Goal: Task Accomplishment & Management: Complete application form

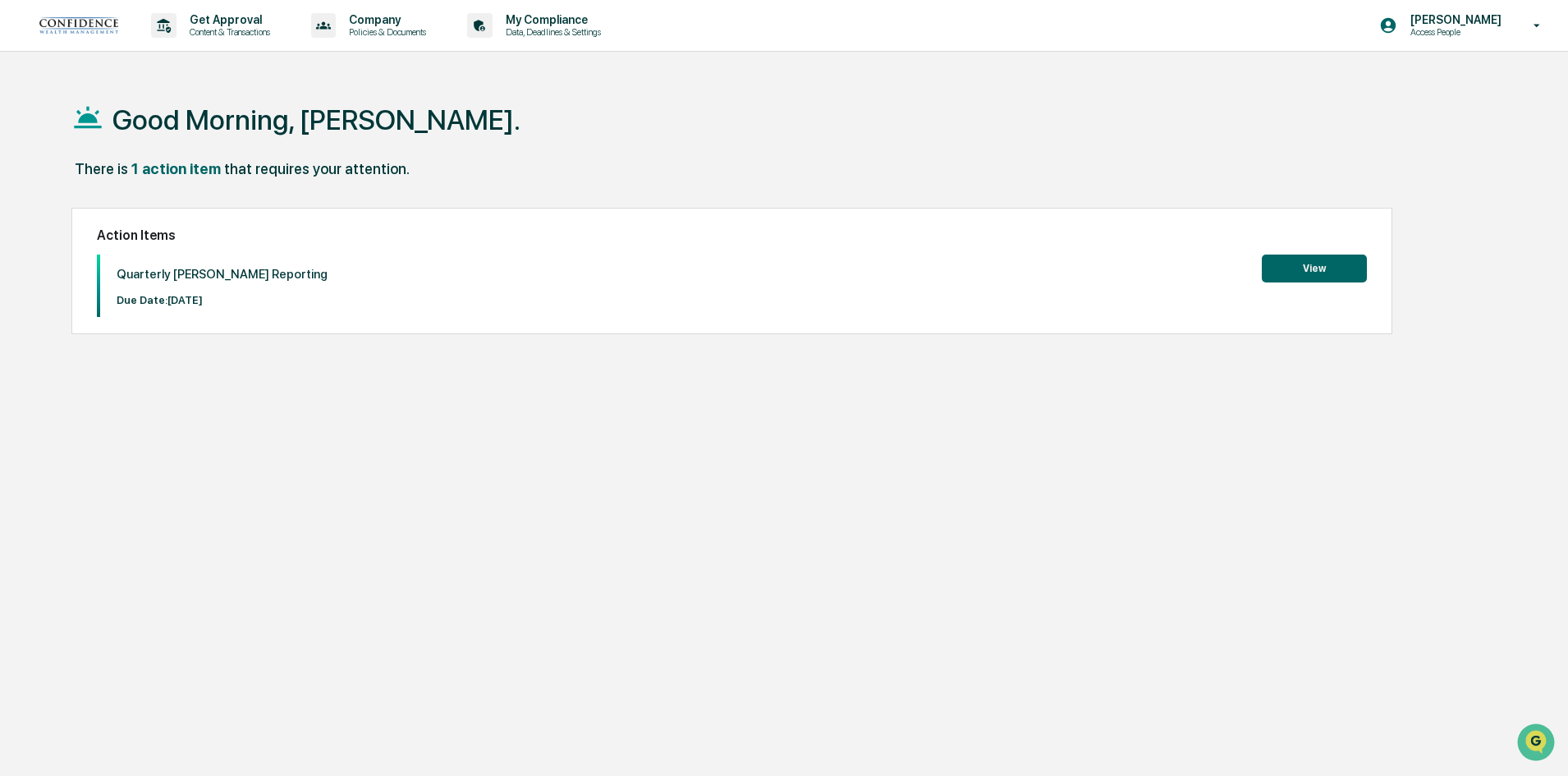
click at [1286, 284] on div "Quarterly [PERSON_NAME] Reporting Due Date: [DATE] View" at bounding box center [731, 285] width 1270 height 62
click at [1291, 279] on button "View" at bounding box center [1315, 268] width 105 height 28
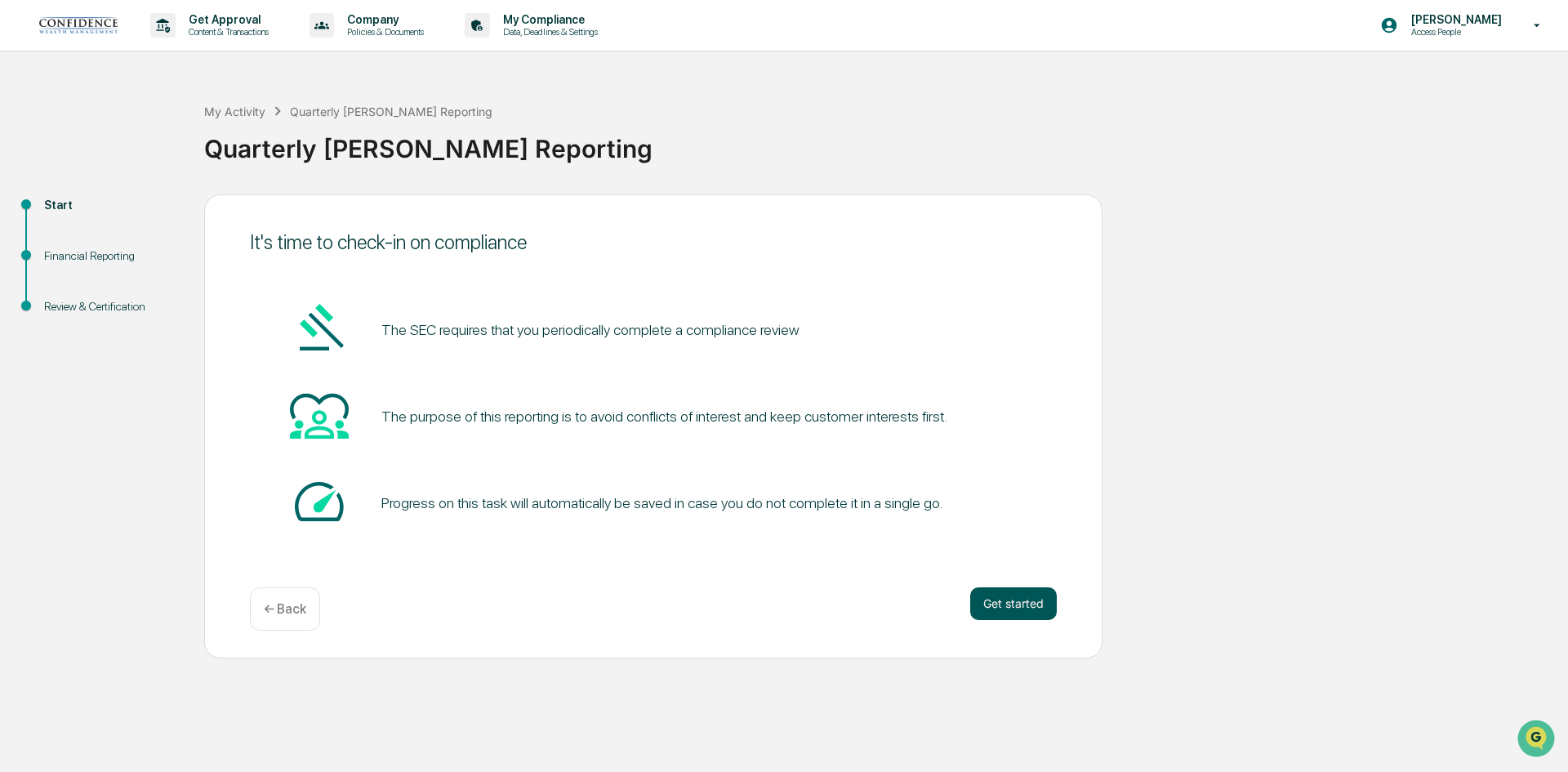
click at [1035, 594] on button "Get started" at bounding box center [1013, 603] width 86 height 32
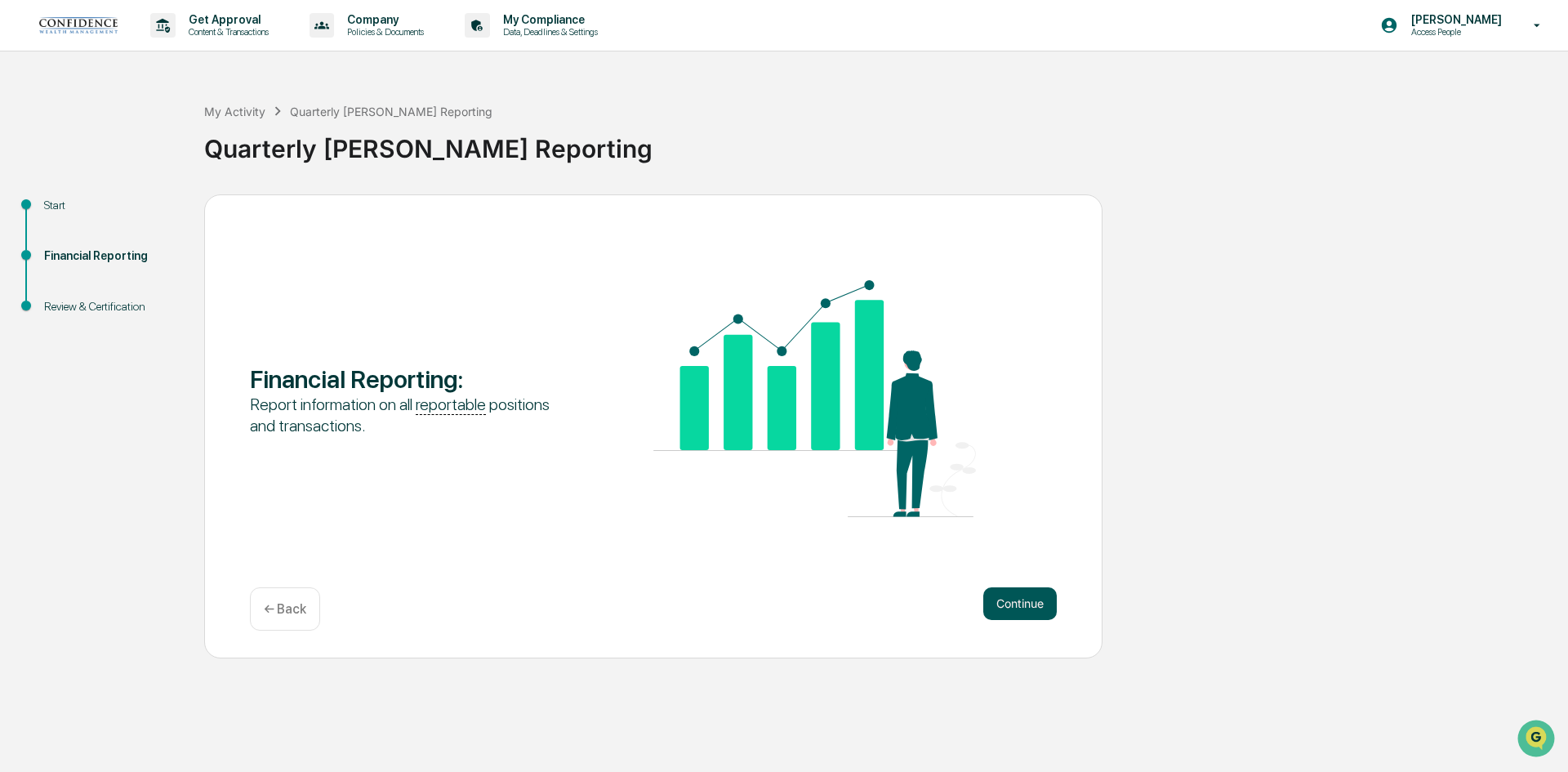
click at [1037, 594] on button "Continue" at bounding box center [1019, 603] width 73 height 32
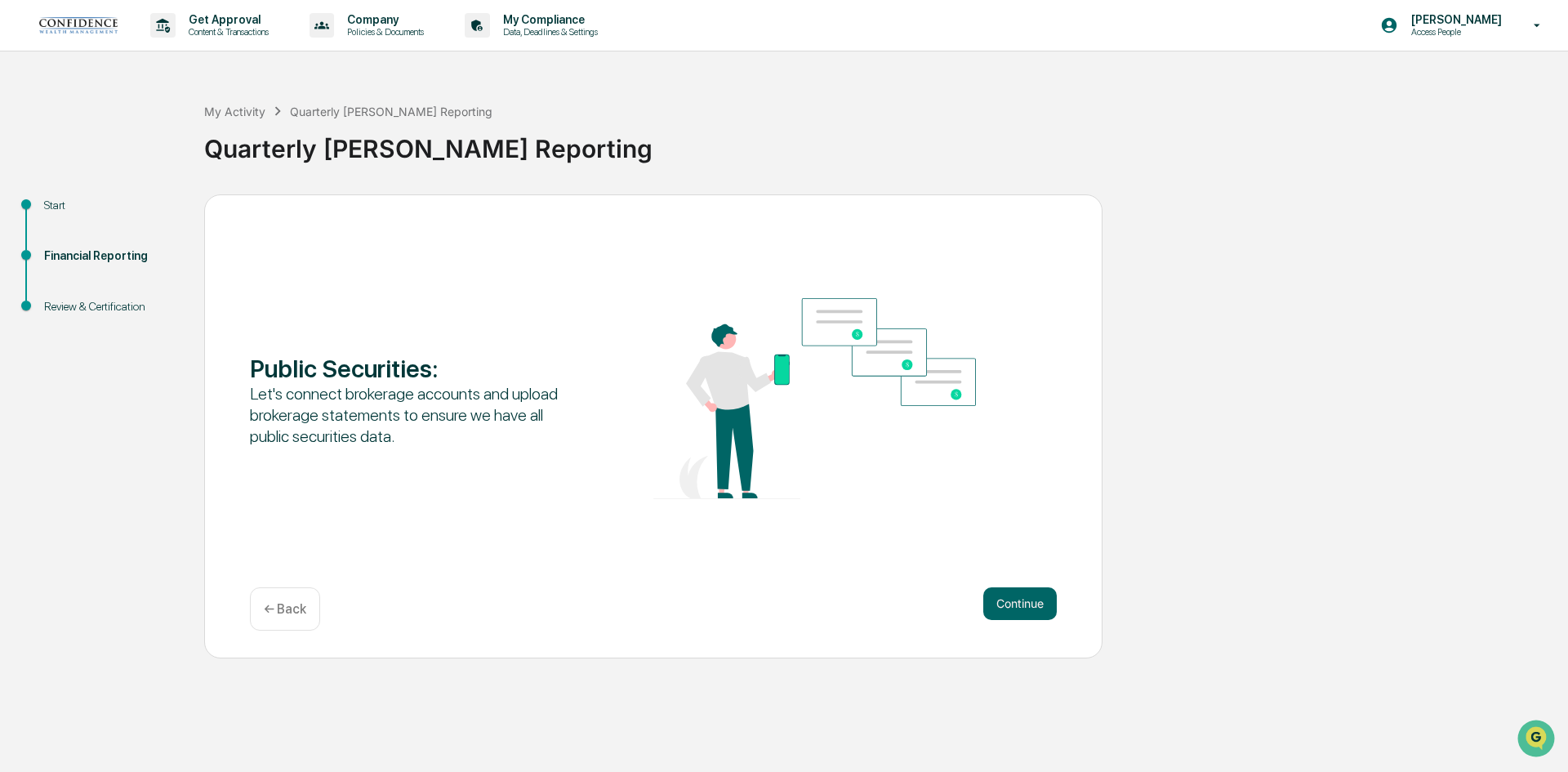
click at [1036, 596] on button "Continue" at bounding box center [1019, 603] width 73 height 32
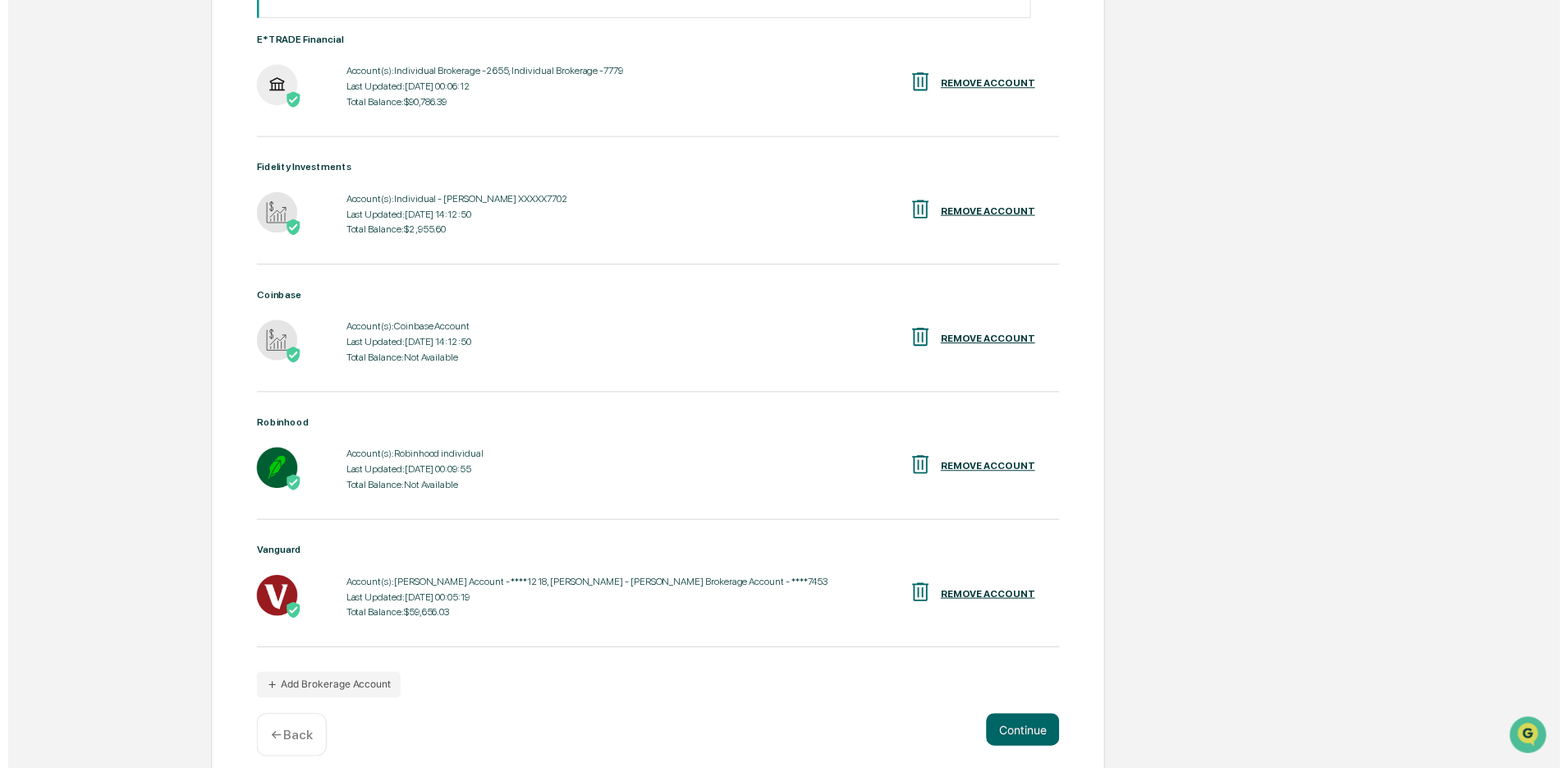
scroll to position [372, 0]
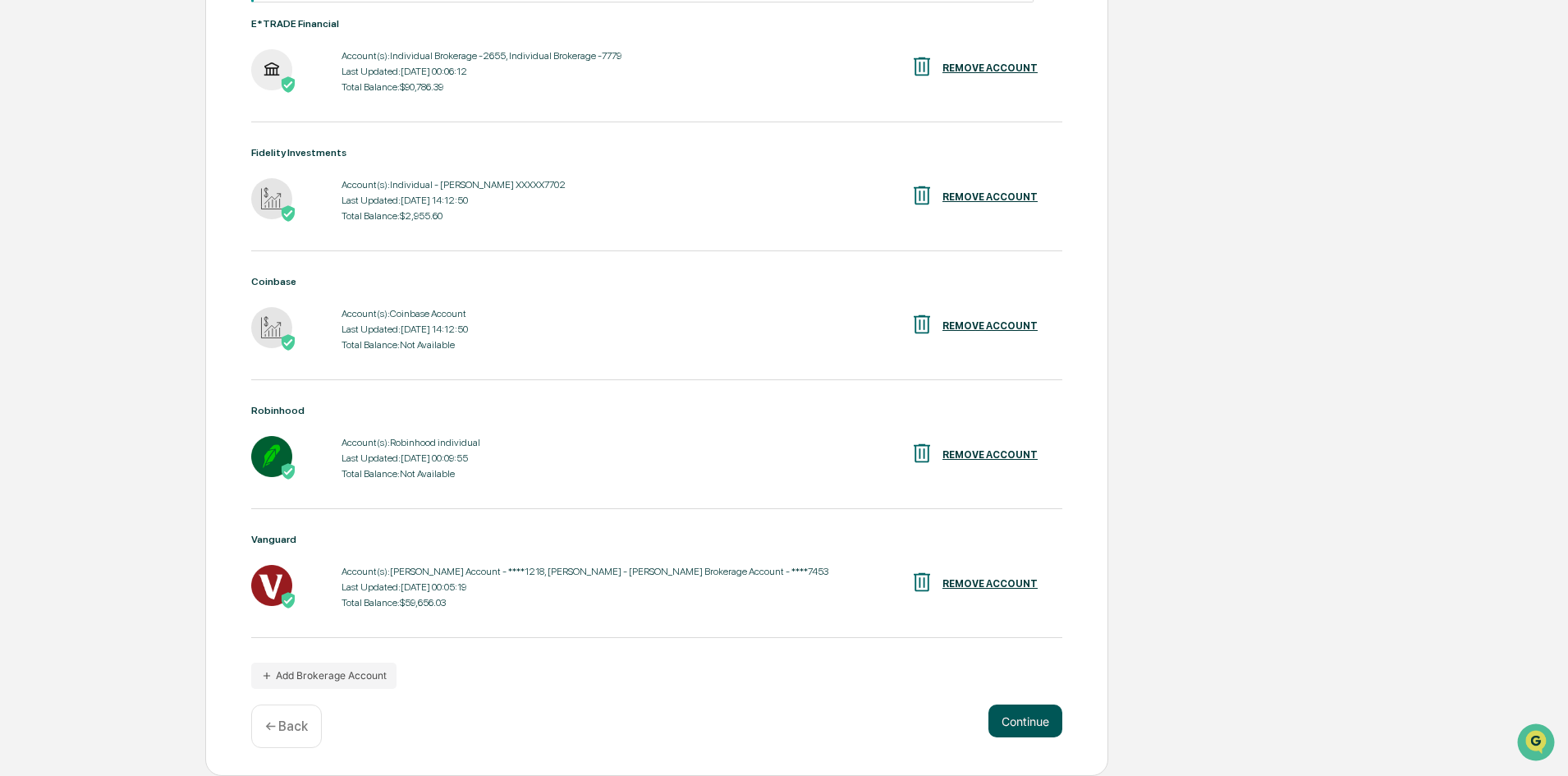
click at [1027, 723] on button "Continue" at bounding box center [1025, 720] width 74 height 33
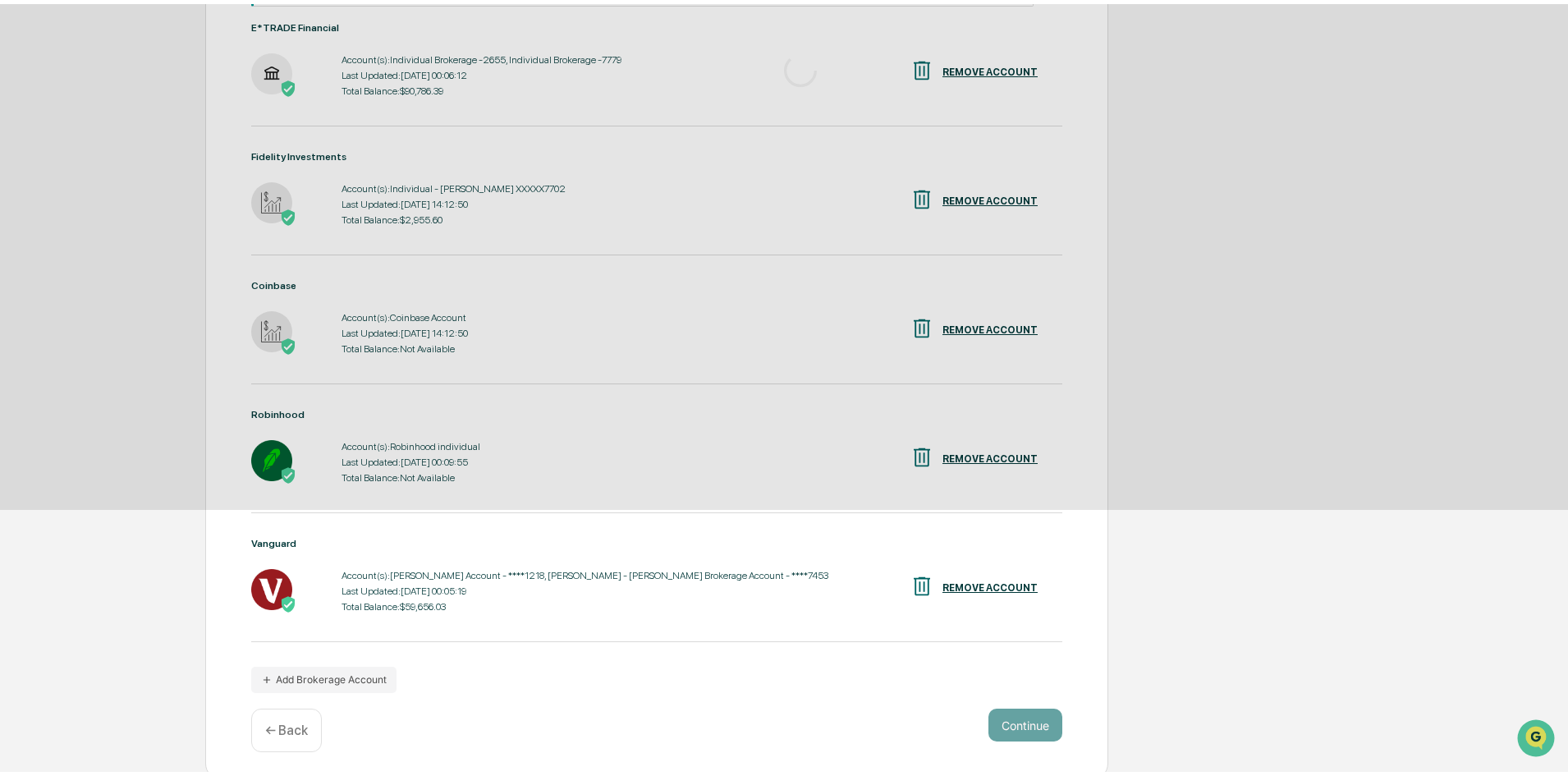
scroll to position [0, 0]
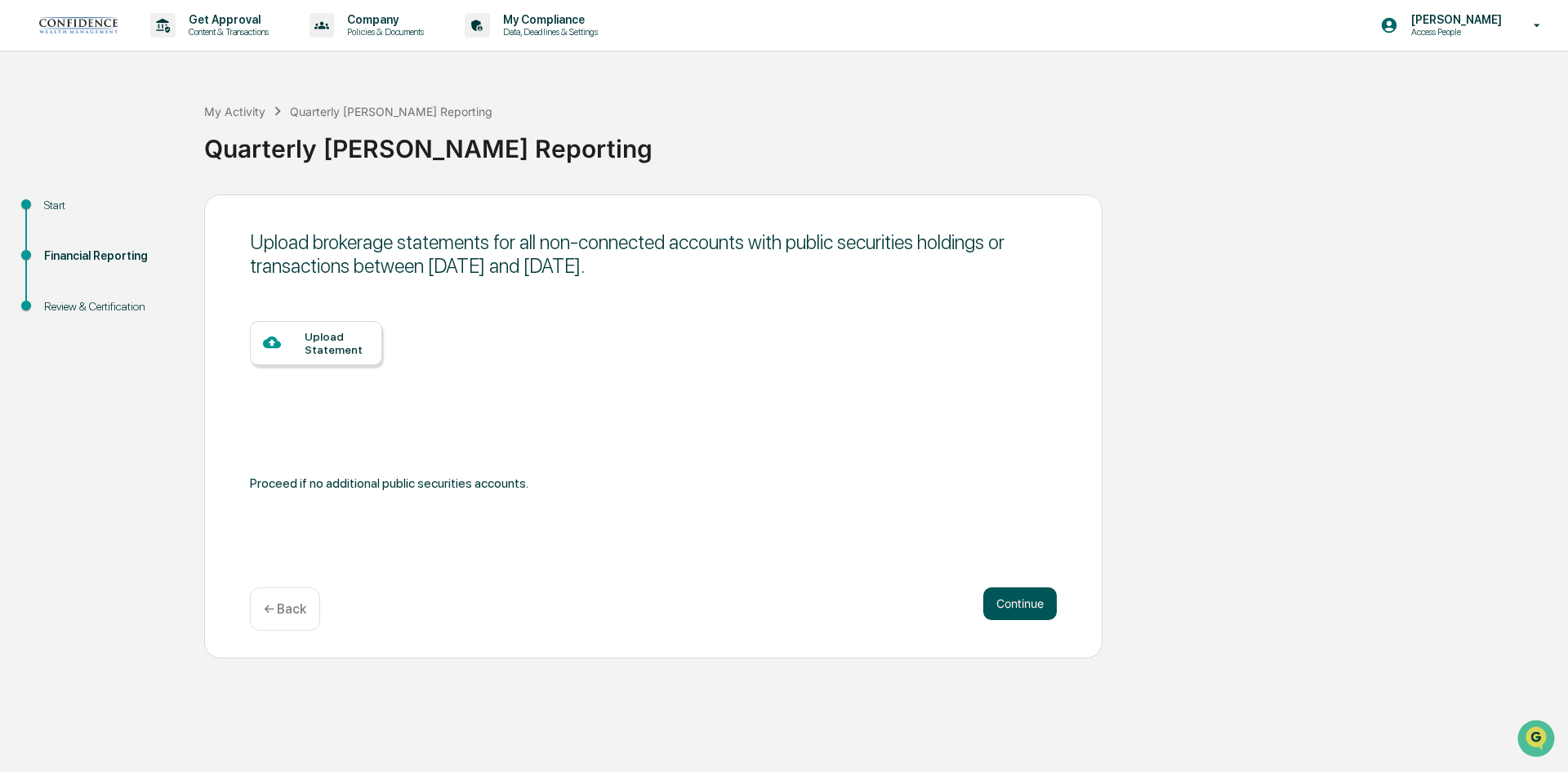
click at [1022, 609] on button "Continue" at bounding box center [1019, 603] width 73 height 32
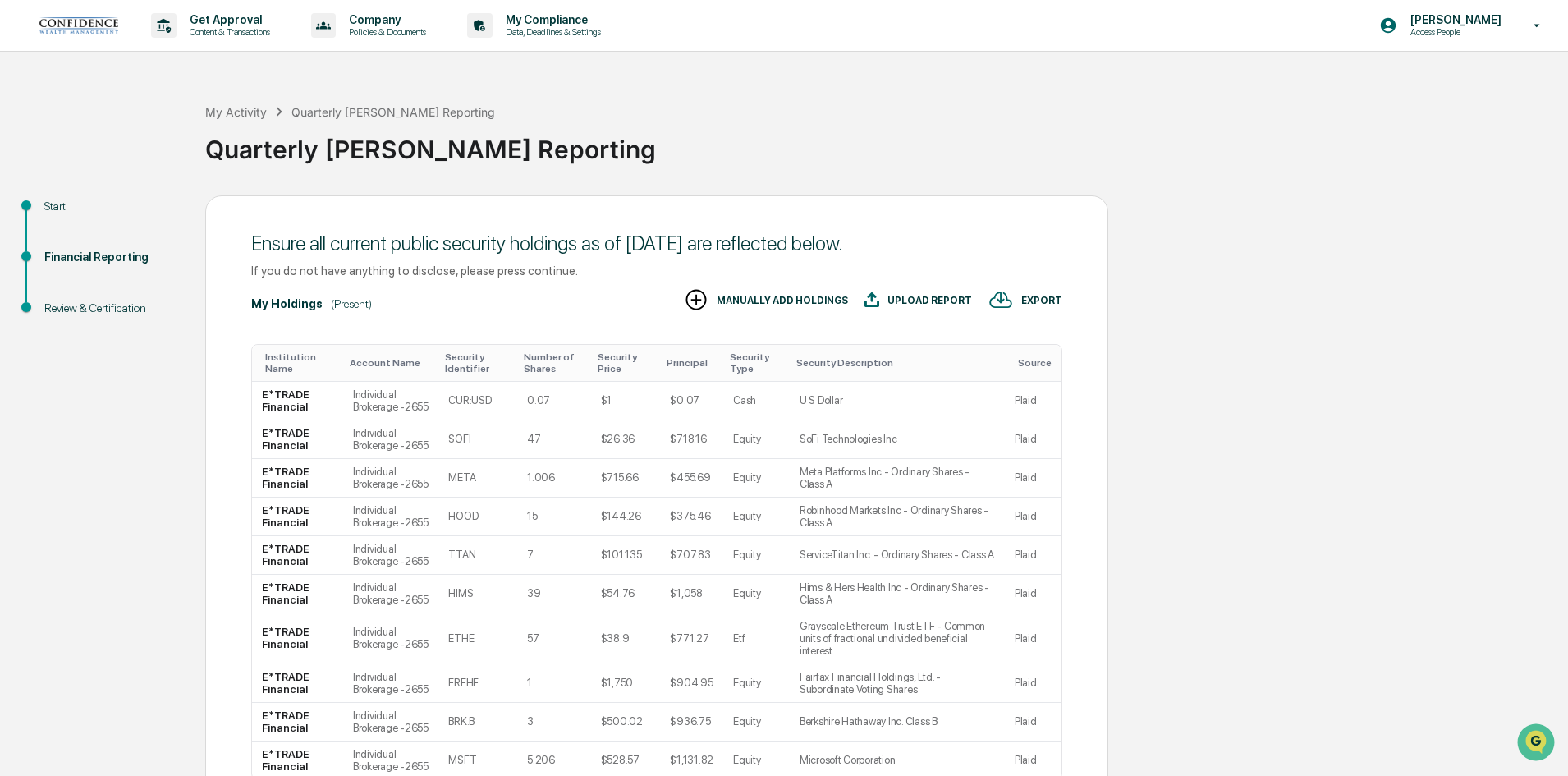
click at [530, 353] on div "Number of Shares" at bounding box center [553, 362] width 60 height 23
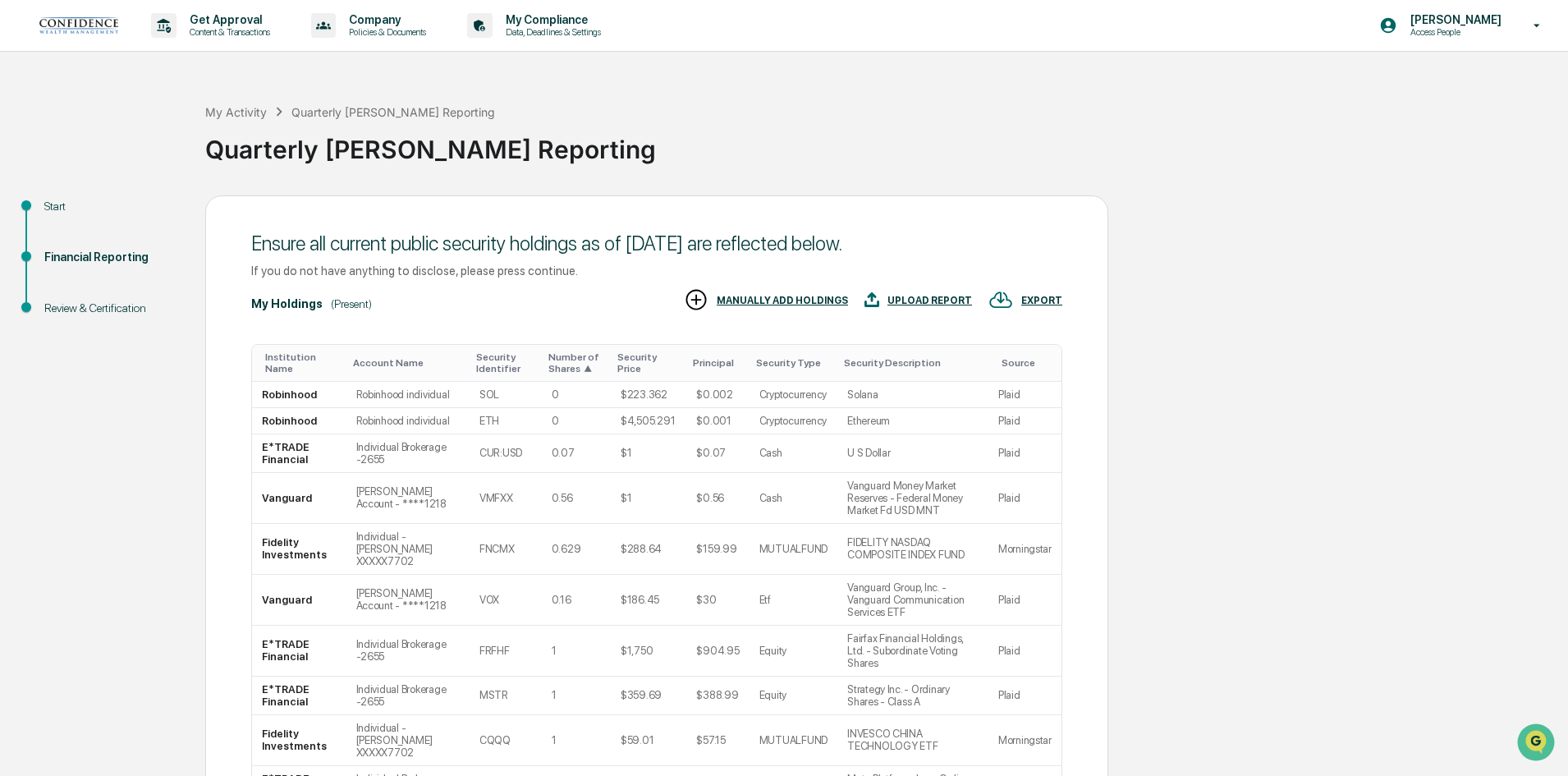
click at [552, 355] on div "Number of Shares ▲" at bounding box center [577, 362] width 56 height 23
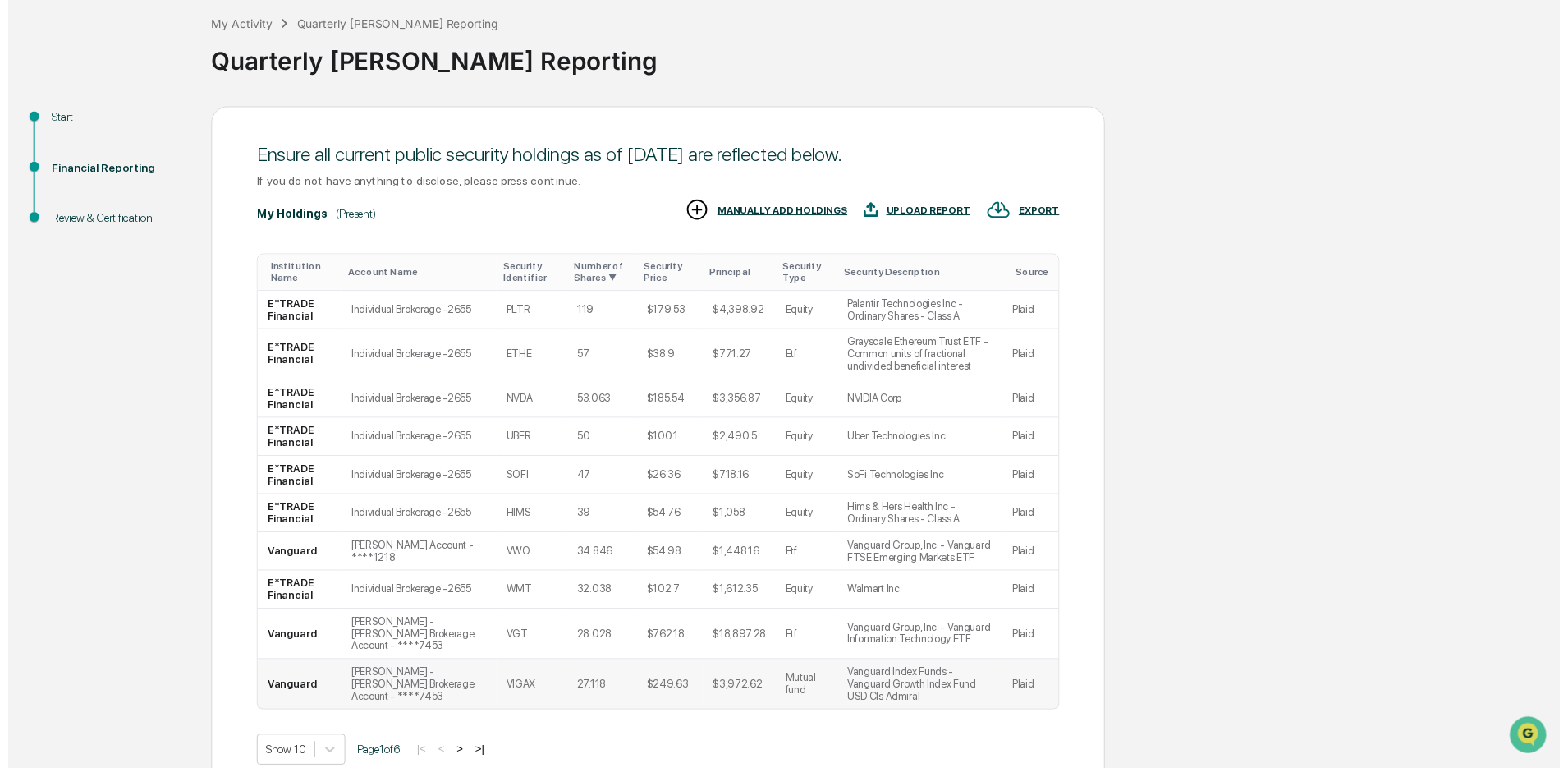
scroll to position [171, 0]
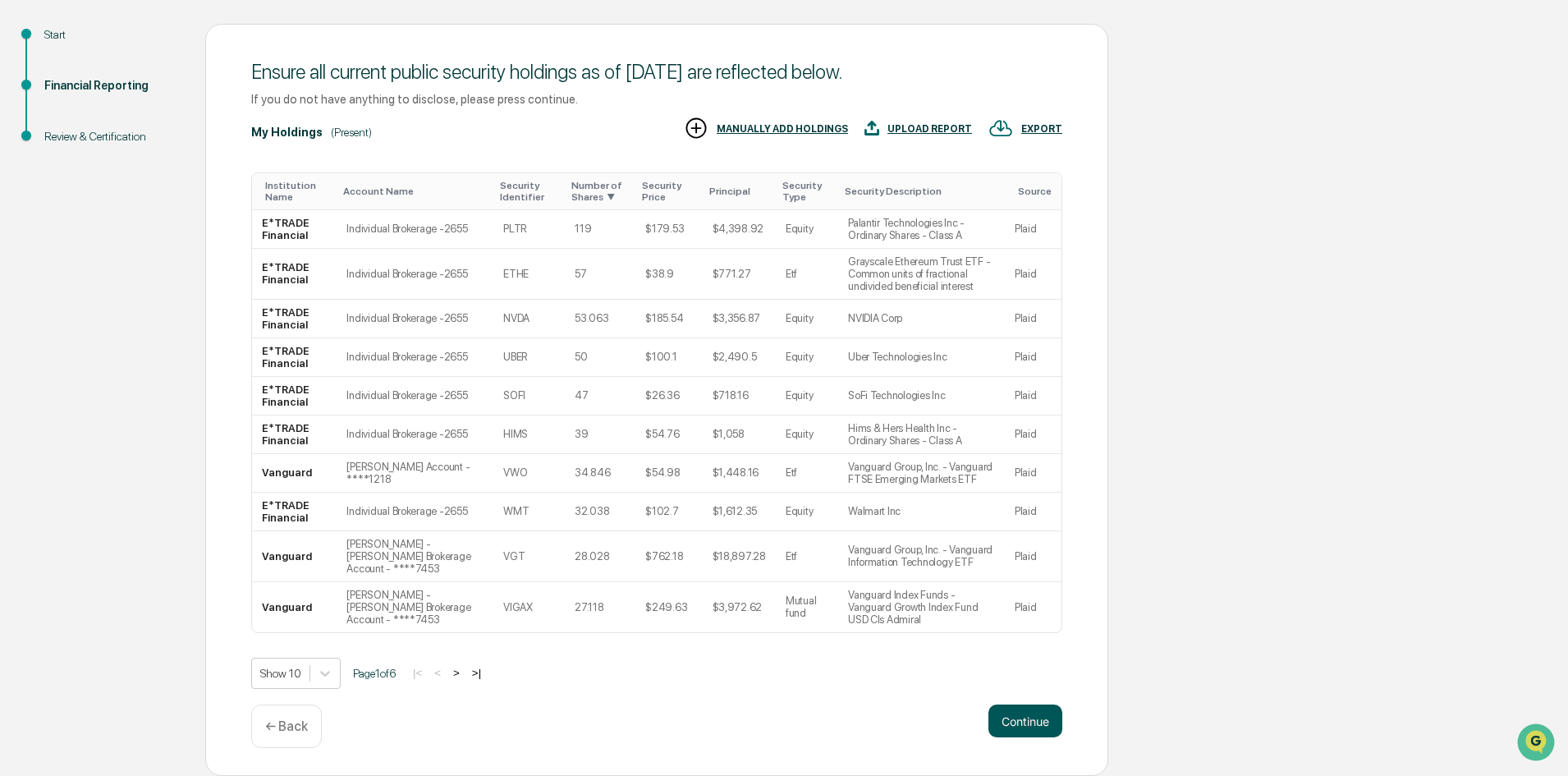
click at [1043, 733] on button "Continue" at bounding box center [1025, 720] width 74 height 33
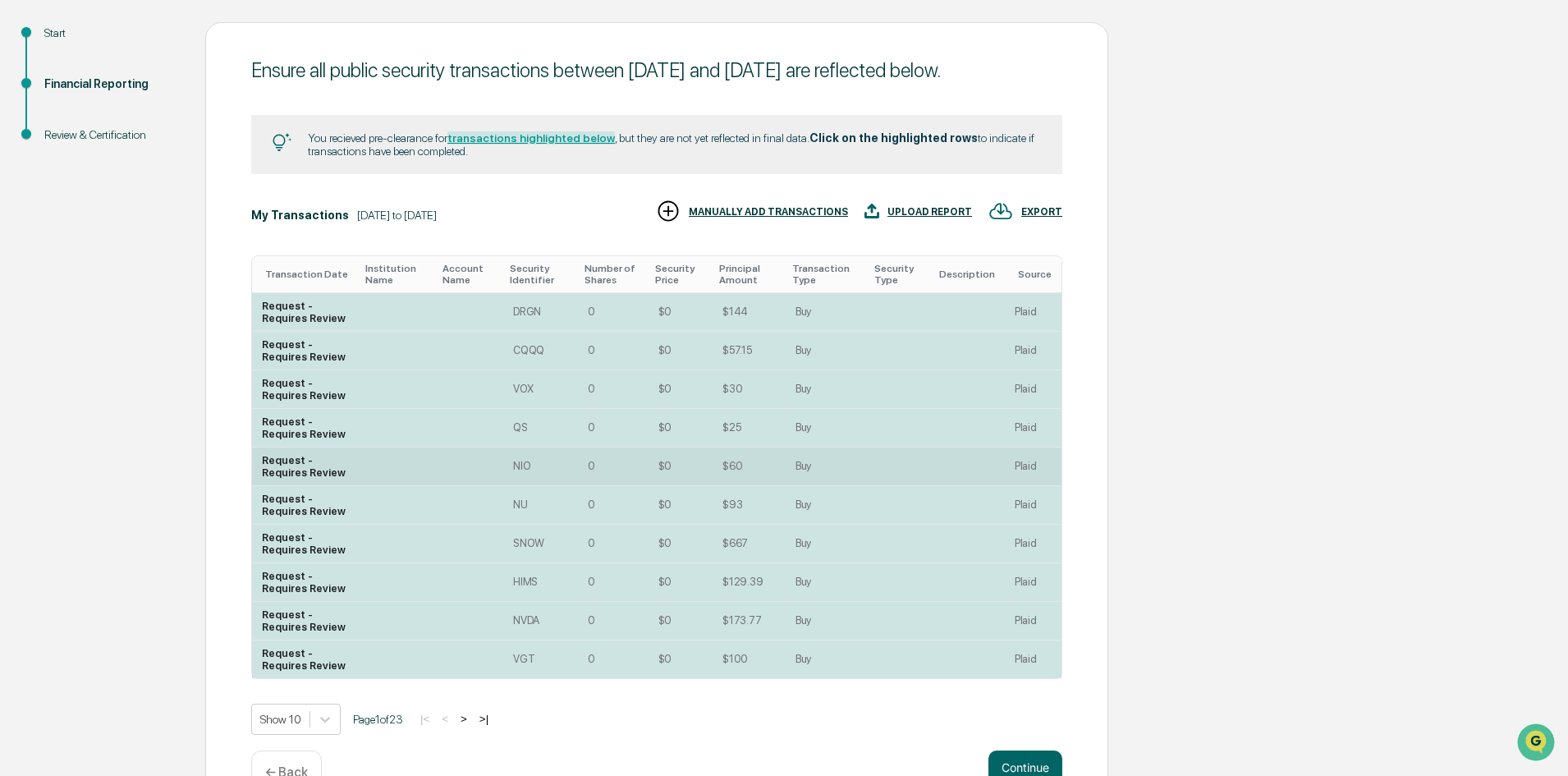
scroll to position [243, 0]
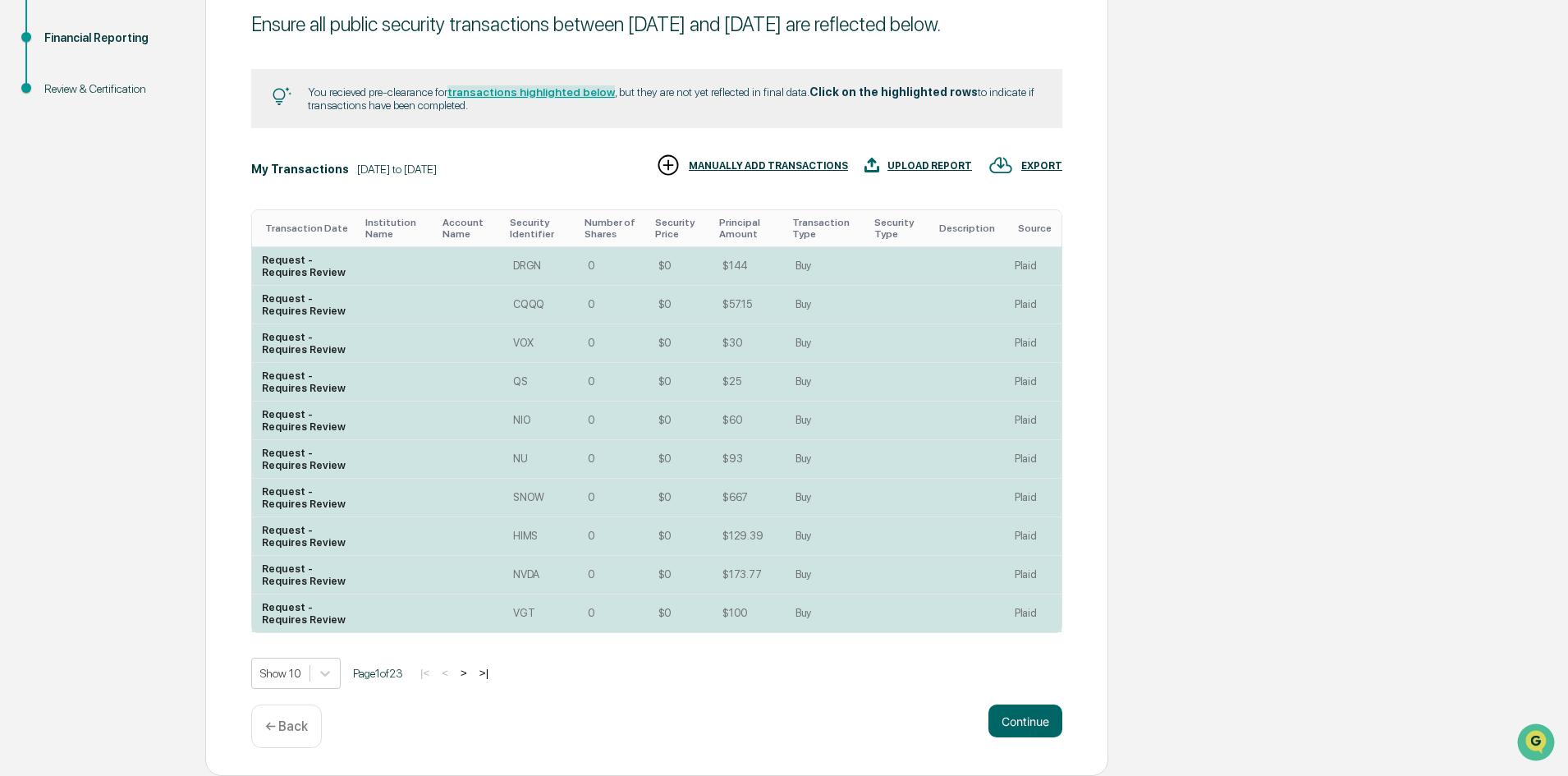
click at [486, 668] on button ">|" at bounding box center [484, 673] width 19 height 14
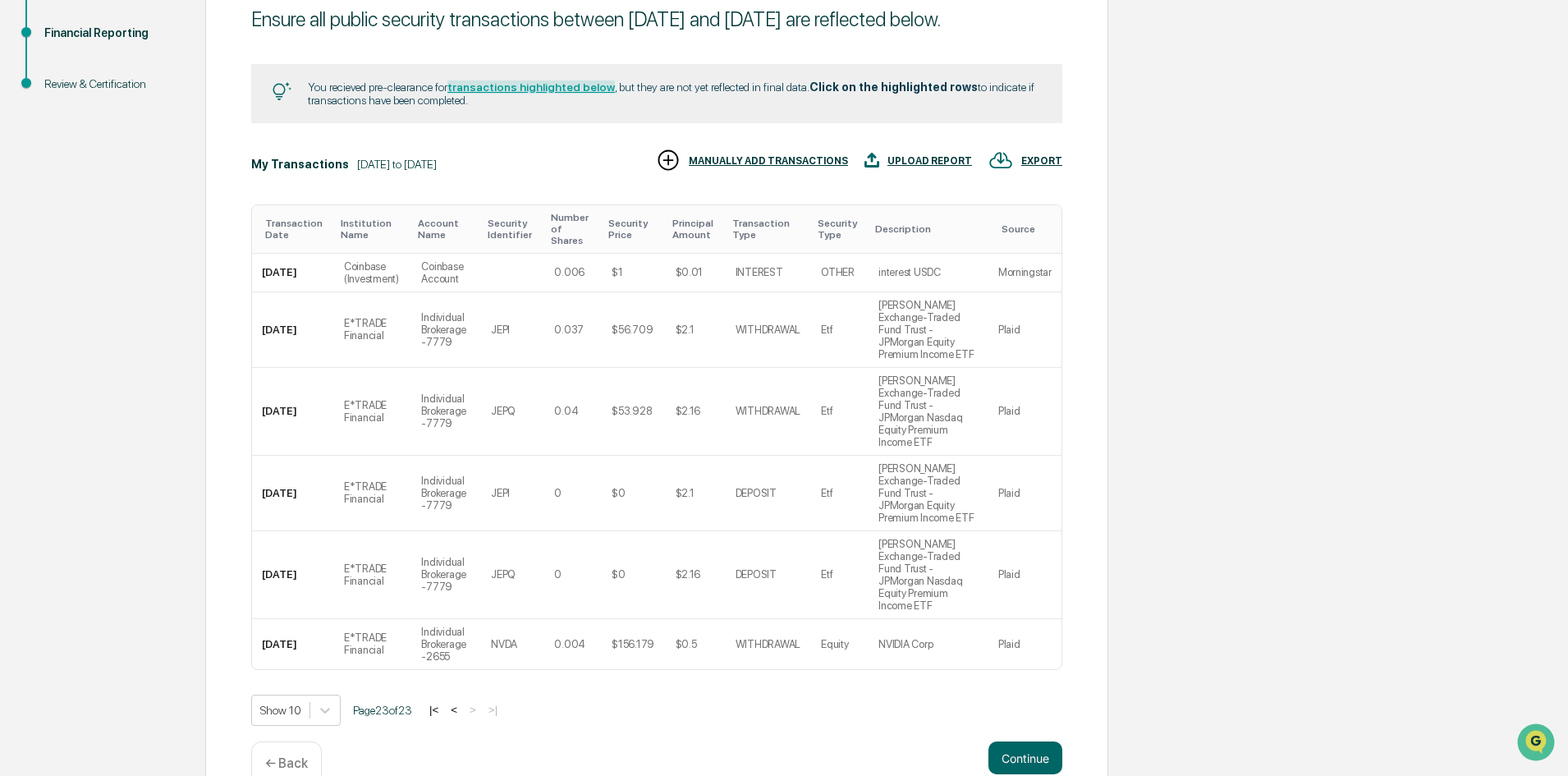
click at [462, 702] on button "<" at bounding box center [455, 709] width 17 height 14
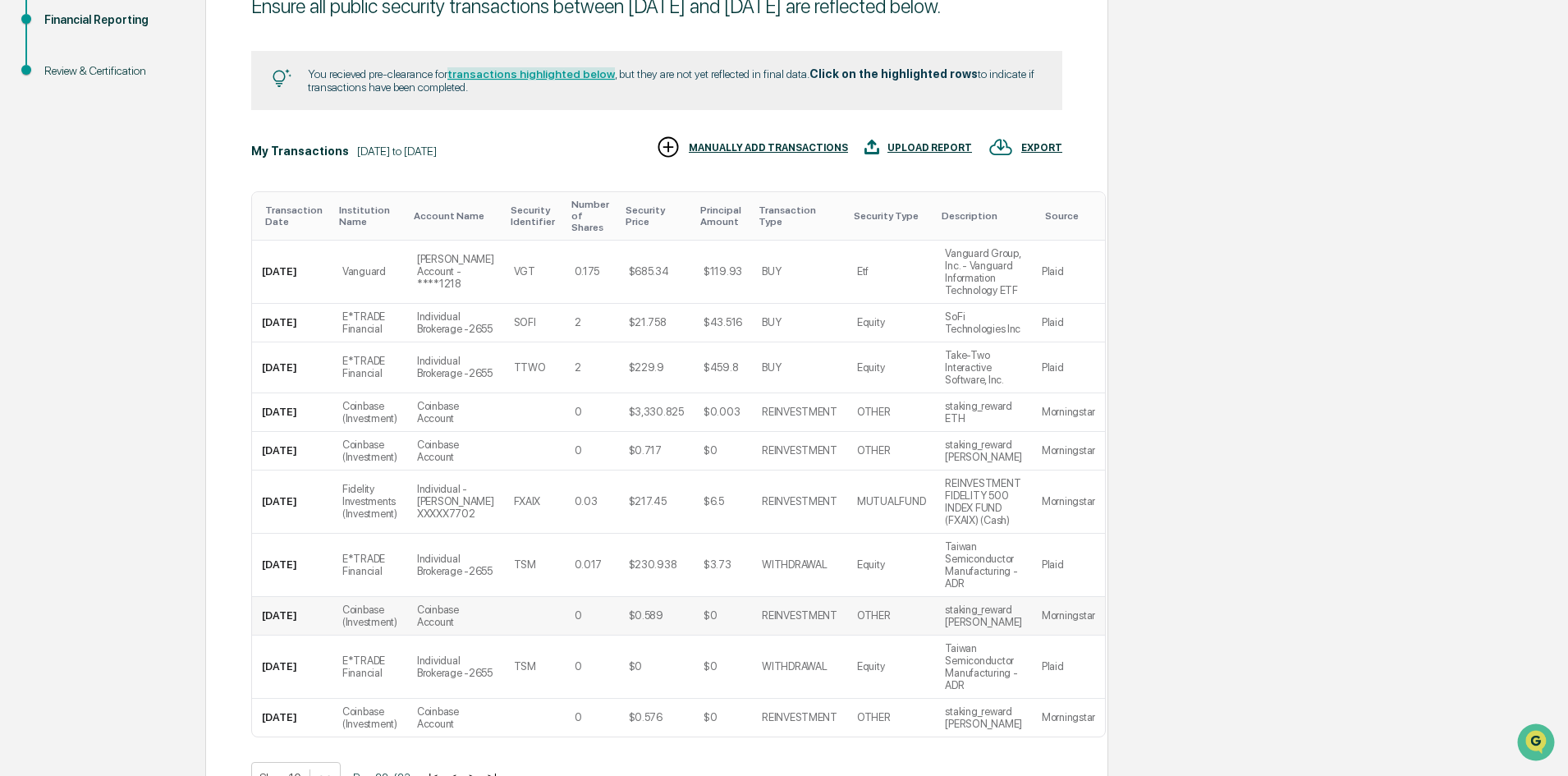
scroll to position [390, 0]
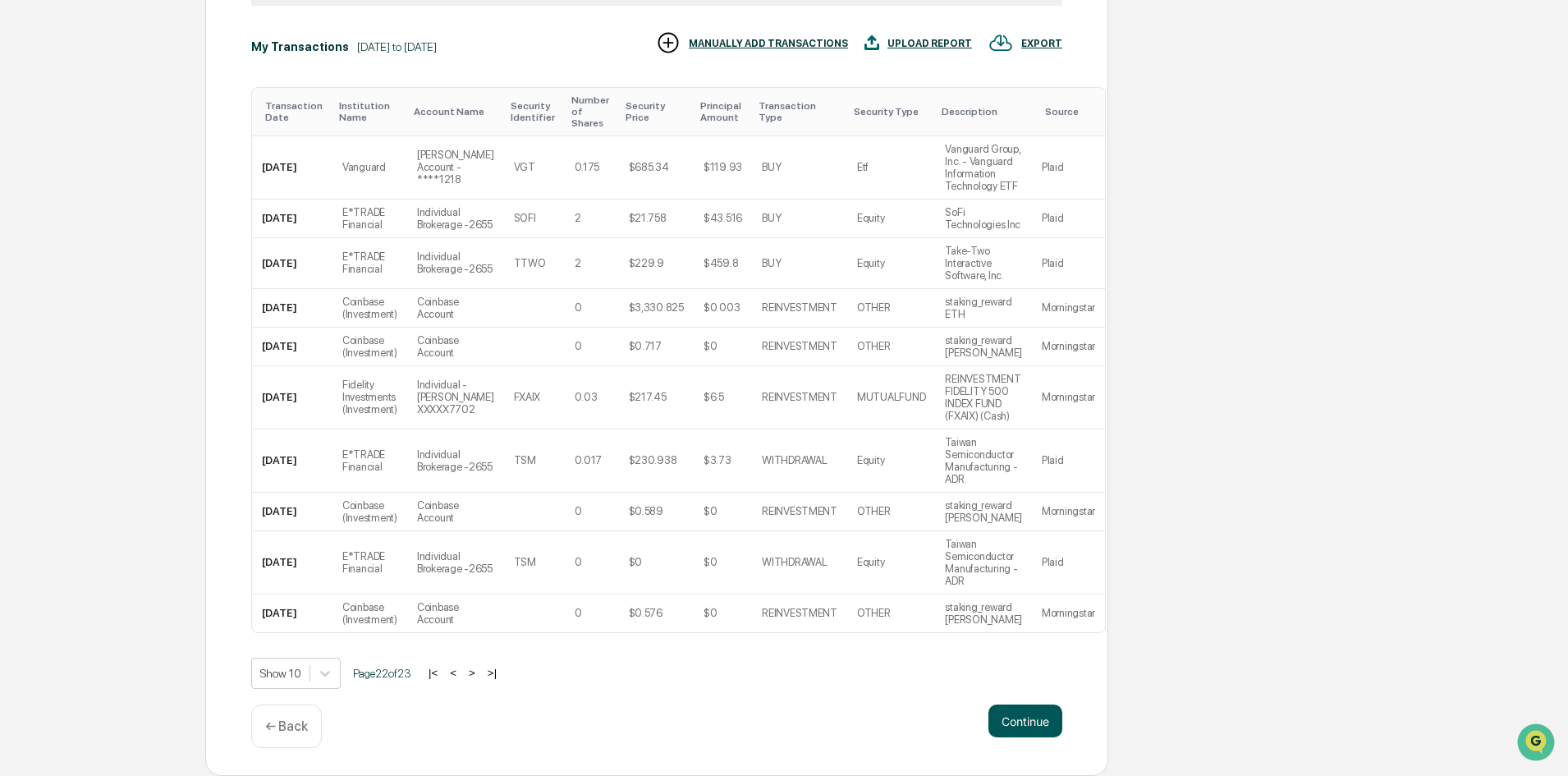
click at [1020, 715] on button "Continue" at bounding box center [1025, 720] width 74 height 33
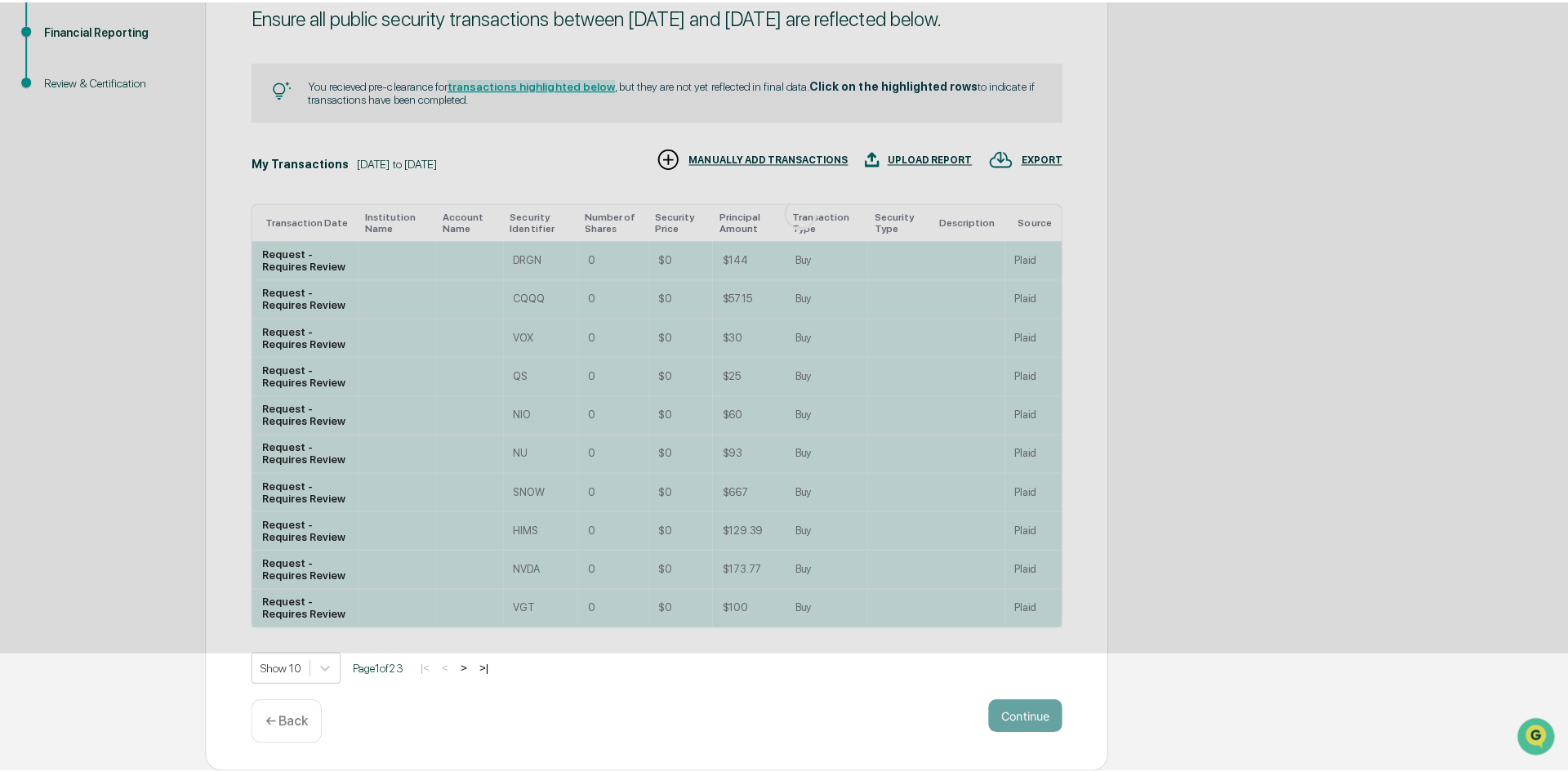
scroll to position [0, 0]
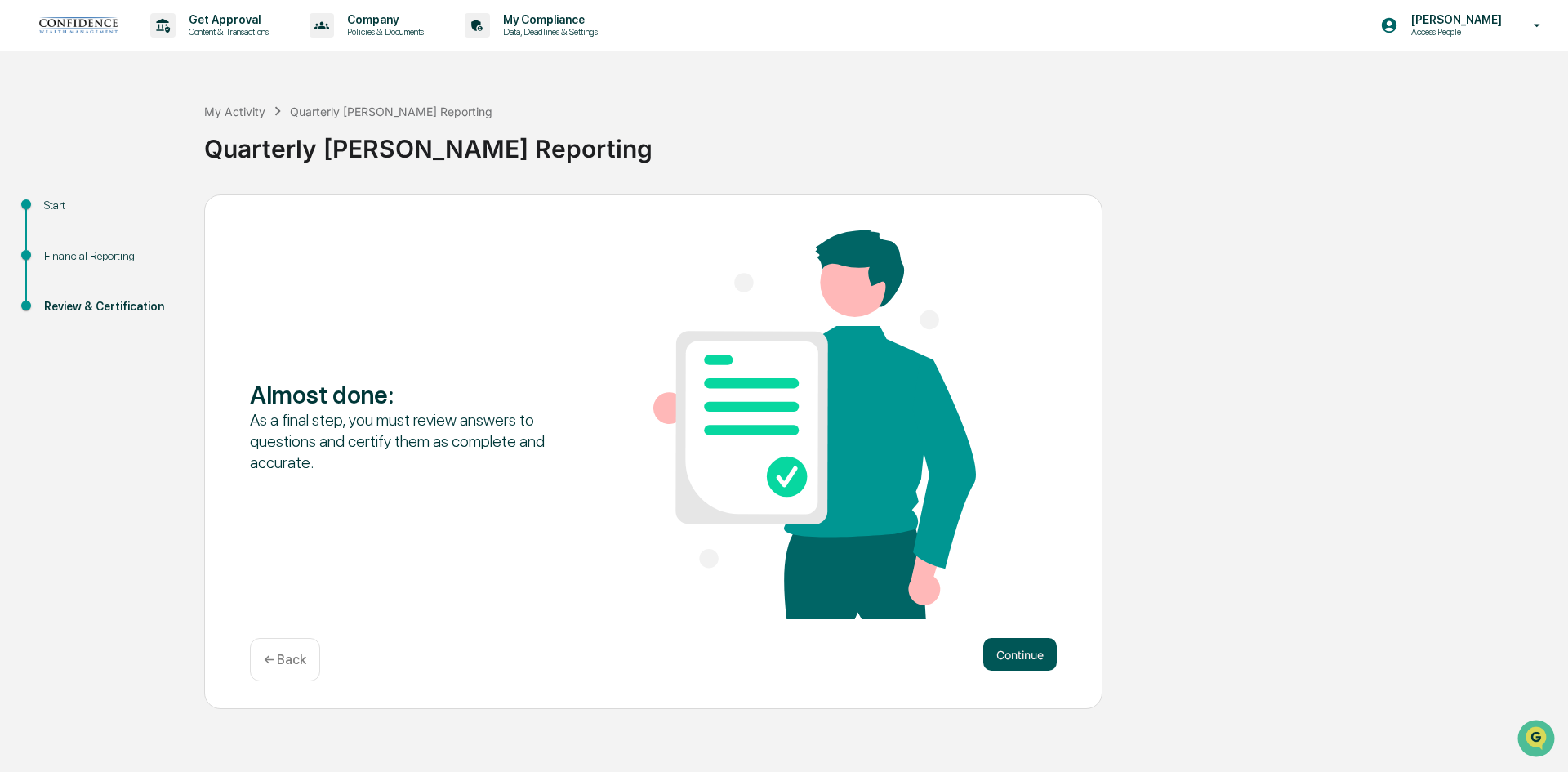
click at [988, 648] on button "Continue" at bounding box center [1019, 653] width 73 height 32
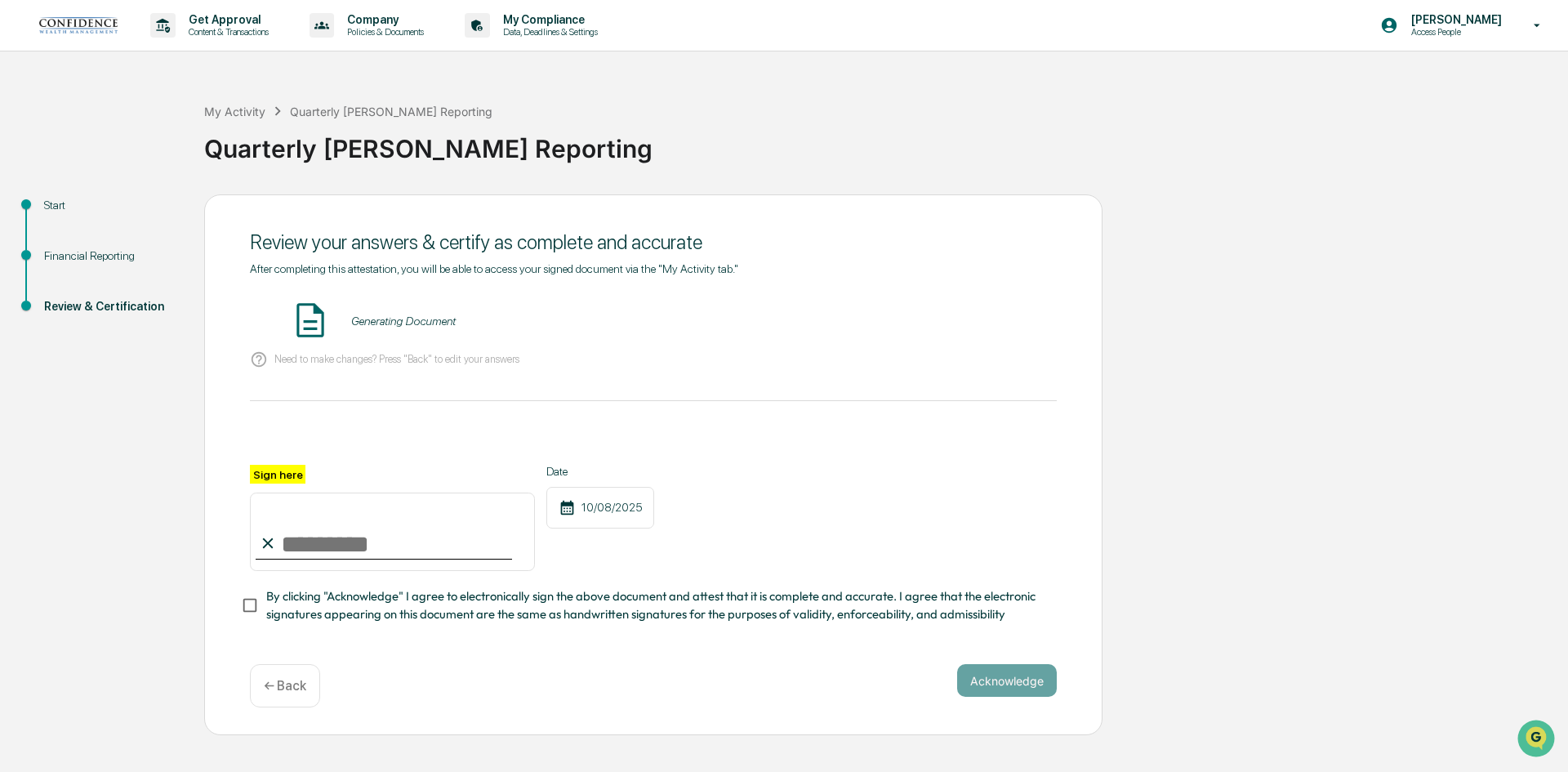
click at [350, 552] on input "Sign here" at bounding box center [393, 531] width 285 height 79
type input "**********"
click at [992, 311] on button "VIEW" at bounding box center [964, 321] width 107 height 28
